Goal: Information Seeking & Learning: Check status

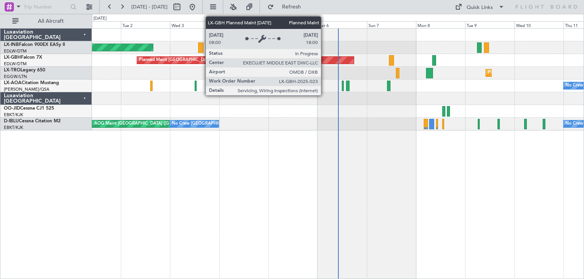
click at [324, 59] on div "Planned Maint [GEOGRAPHIC_DATA] ([GEOGRAPHIC_DATA] Intl)" at bounding box center [245, 60] width 217 height 7
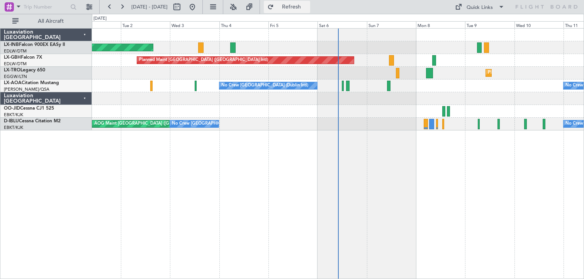
click at [300, 5] on span "Refresh" at bounding box center [291, 6] width 32 height 5
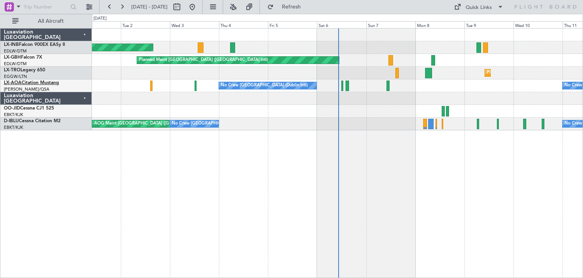
click at [34, 83] on link "LX-AOA Citation Mustang" at bounding box center [31, 83] width 55 height 5
click at [307, 9] on span "Refresh" at bounding box center [291, 6] width 32 height 5
click at [308, 8] on span "Refresh" at bounding box center [291, 6] width 32 height 5
click at [308, 7] on span "Refresh" at bounding box center [291, 6] width 32 height 5
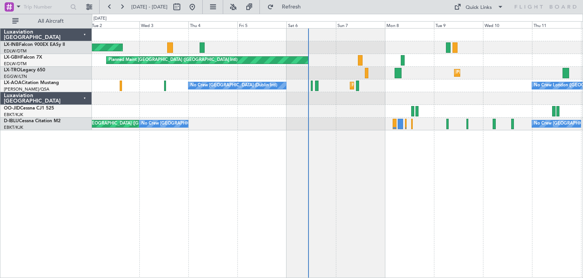
click at [454, 234] on div "Unplanned Maint [GEOGRAPHIC_DATA] (Al Maktoum Intl) Planned Maint [GEOGRAPHIC_D…" at bounding box center [337, 153] width 491 height 250
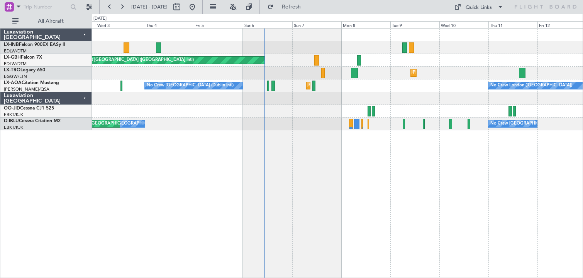
click at [335, 40] on div "Unplanned Maint [GEOGRAPHIC_DATA] (Al Maktoum Intl) Planned Maint [GEOGRAPHIC_D…" at bounding box center [337, 80] width 491 height 102
click at [308, 8] on span "Refresh" at bounding box center [291, 6] width 32 height 5
click at [308, 5] on span "Refresh" at bounding box center [291, 6] width 32 height 5
